Goal: Transaction & Acquisition: Purchase product/service

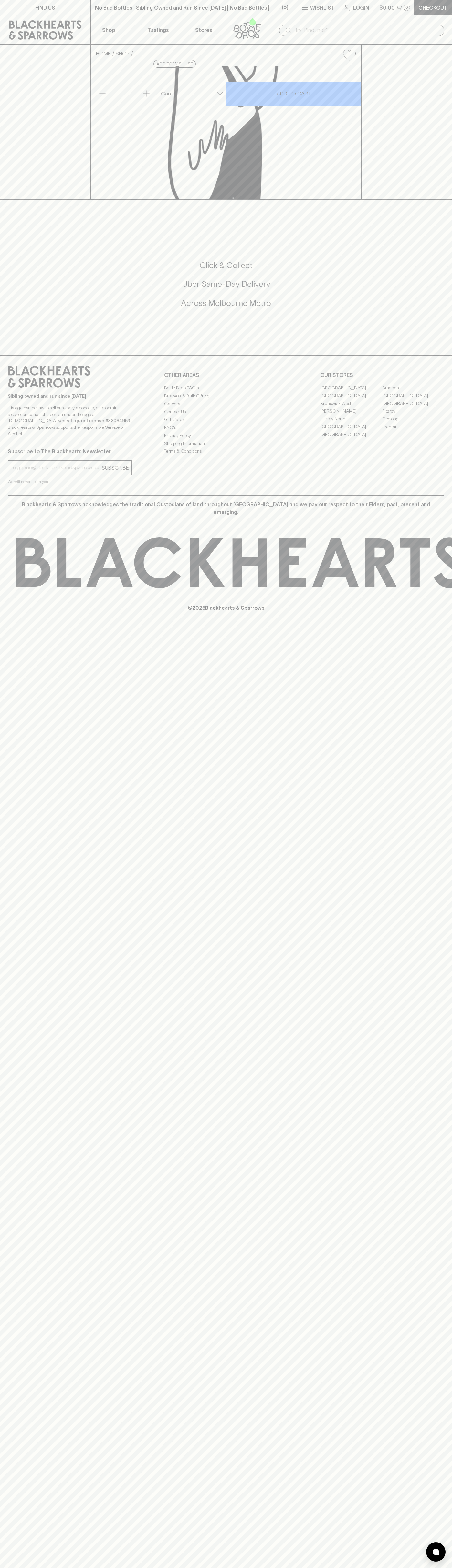
click at [46, 27] on icon at bounding box center [45, 30] width 81 height 19
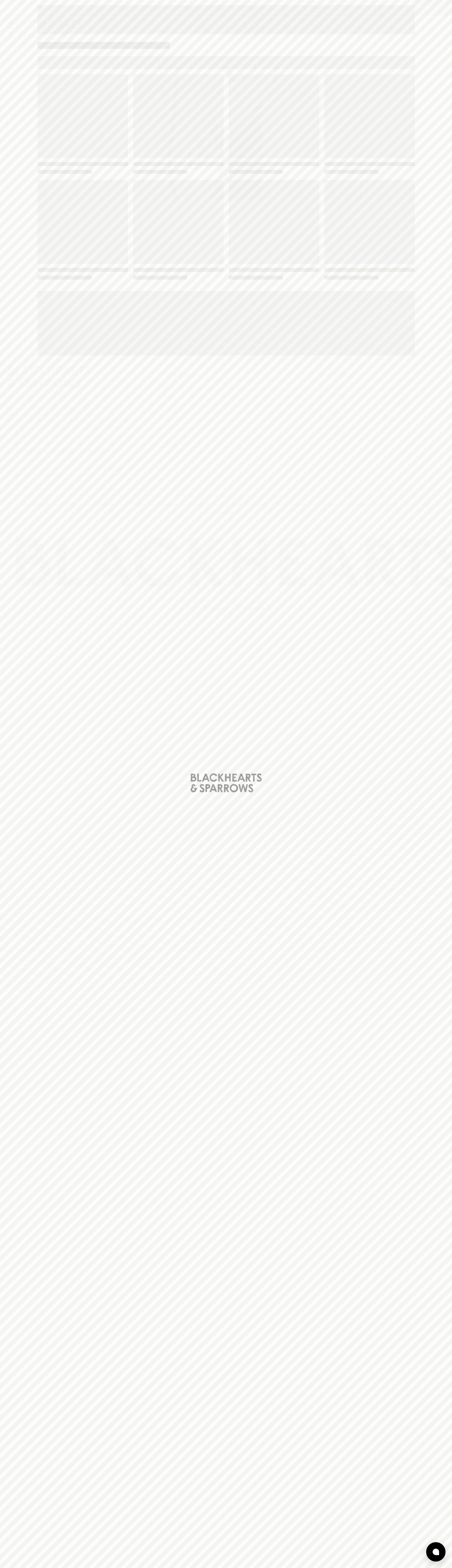
click at [447, 1141] on div "Loading" at bounding box center [226, 784] width 452 height 1568
click at [134, 1567] on html "FIND US | No Bad Bottles | Sibling Owned and Run Since [DATE] | No Bad Bottles …" at bounding box center [226, 784] width 452 height 1568
click at [26, 1393] on div "Loading" at bounding box center [226, 784] width 452 height 1568
